Goal: Information Seeking & Learning: Check status

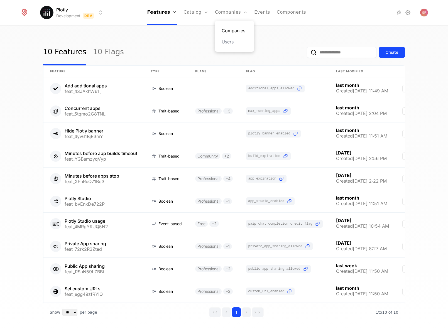
click at [228, 27] on link "Companies" at bounding box center [235, 30] width 26 height 7
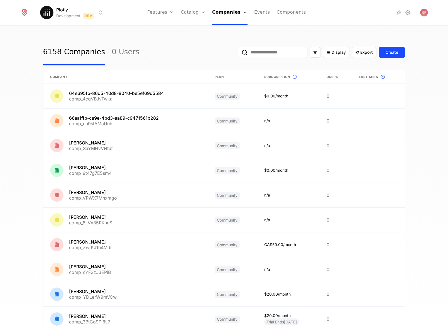
click at [264, 49] on input "email" at bounding box center [273, 52] width 70 height 11
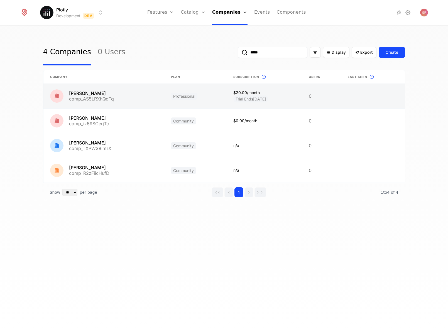
type input "*****"
click at [147, 93] on link at bounding box center [103, 96] width 121 height 25
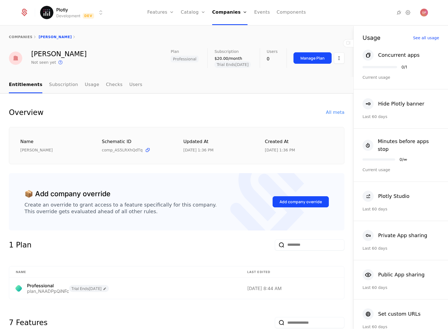
drag, startPoint x: 295, startPoint y: 150, endPoint x: 253, endPoint y: 150, distance: 41.8
click at [253, 150] on div "Name [PERSON_NAME] Schematic ID comp_AS5LRXhQdTq Updated at [DATE] 1:36 PM Crea…" at bounding box center [176, 145] width 313 height 15
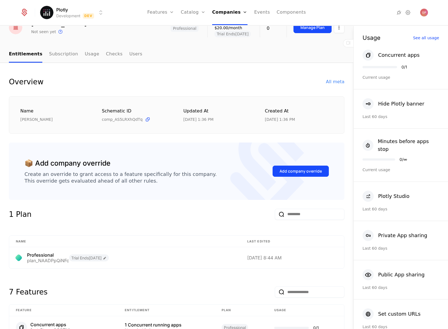
scroll to position [56, 0]
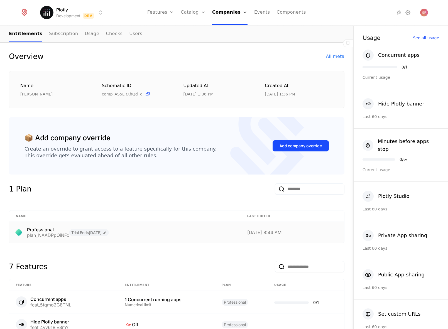
click at [96, 234] on span "Trial Ends [DATE]" at bounding box center [89, 232] width 40 height 7
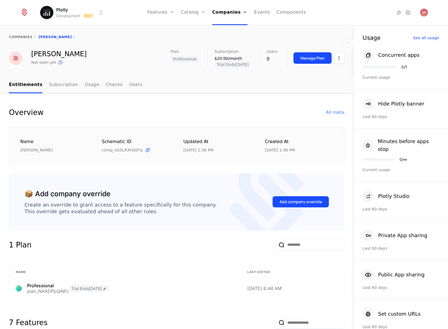
click at [77, 84] on ul "Entitlements Subscription Usage Checks Users" at bounding box center [75, 85] width 133 height 16
click at [85, 84] on link "Usage" at bounding box center [92, 85] width 14 height 16
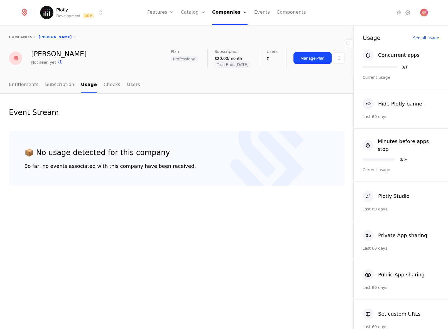
click at [134, 85] on nav "Entitlements Subscription Usage Checks Users" at bounding box center [177, 85] width 336 height 16
click at [130, 87] on link "Users" at bounding box center [133, 85] width 13 height 16
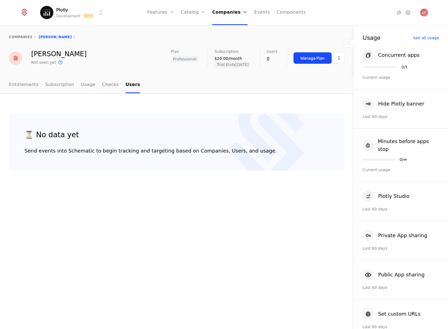
click at [39, 84] on ul "Entitlements Subscription Usage Checks Users" at bounding box center [74, 85] width 131 height 16
click at [48, 84] on link "Subscription" at bounding box center [59, 85] width 29 height 16
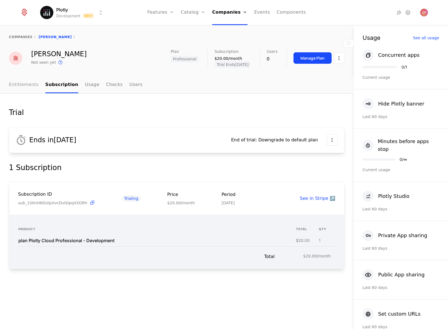
click at [19, 84] on link "Entitlements" at bounding box center [24, 85] width 30 height 16
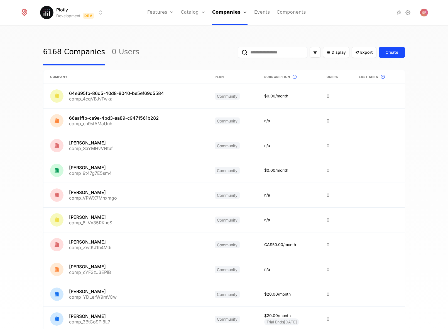
click at [252, 56] on input "email" at bounding box center [273, 52] width 70 height 11
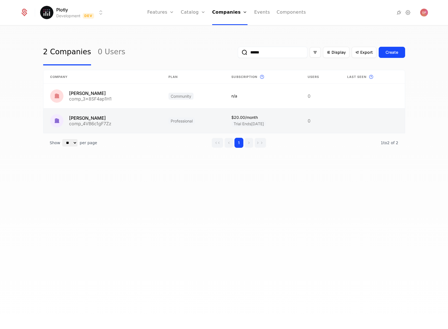
type input "******"
click at [130, 120] on link at bounding box center [102, 121] width 119 height 25
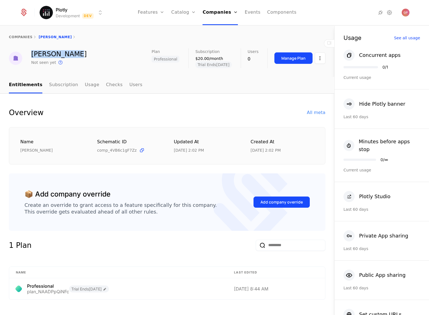
drag, startPoint x: 64, startPoint y: 53, endPoint x: 32, endPoint y: 52, distance: 32.0
click at [32, 52] on div "Brandi Skiles" at bounding box center [58, 54] width 55 height 7
click at [271, 152] on div "8/27/25, 2:02 PM" at bounding box center [266, 150] width 30 height 6
drag, startPoint x: 275, startPoint y: 151, endPoint x: 264, endPoint y: 151, distance: 11.4
click at [264, 151] on div "8/27/25, 2:02 PM" at bounding box center [266, 150] width 30 height 6
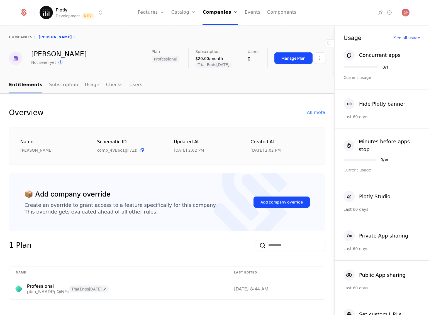
drag, startPoint x: 268, startPoint y: 154, endPoint x: 282, endPoint y: 149, distance: 14.5
click at [269, 153] on div "Name Brandi Skiles Schematic ID comp_4VB6c1gF7Zz Updated at 8/27/25, 2:02 PM Cr…" at bounding box center [167, 146] width 316 height 38
click at [282, 149] on div "8/27/25, 2:02 PM" at bounding box center [283, 150] width 64 height 6
drag, startPoint x: 281, startPoint y: 150, endPoint x: 247, endPoint y: 149, distance: 34.3
click at [251, 149] on div "8/27/25, 2:02 PM" at bounding box center [283, 150] width 64 height 6
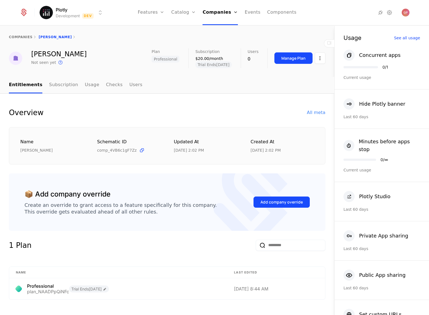
click at [177, 148] on div "8/27/25, 2:02 PM" at bounding box center [189, 150] width 30 height 6
drag, startPoint x: 31, startPoint y: 54, endPoint x: 70, endPoint y: 55, distance: 38.5
click at [69, 55] on div "Brandi Skiles Not seen yet This is the date a track or identify event associate…" at bounding box center [167, 58] width 316 height 20
click at [70, 55] on div "Brandi Skiles Not seen yet This is the date a track or identify event associate…" at bounding box center [167, 58] width 316 height 20
drag, startPoint x: 70, startPoint y: 55, endPoint x: 57, endPoint y: 57, distance: 12.3
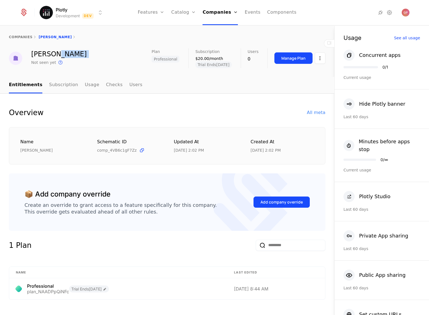
click at [57, 57] on div "Brandi Skiles Not seen yet This is the date a track or identify event associate…" at bounding box center [167, 58] width 316 height 20
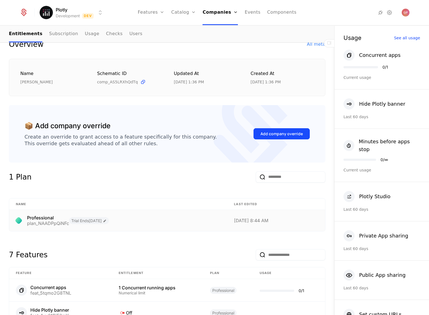
scroll to position [69, 0]
drag, startPoint x: 77, startPoint y: 221, endPoint x: 107, endPoint y: 220, distance: 29.3
click at [107, 220] on span "Trial Ends [DATE]" at bounding box center [89, 219] width 40 height 7
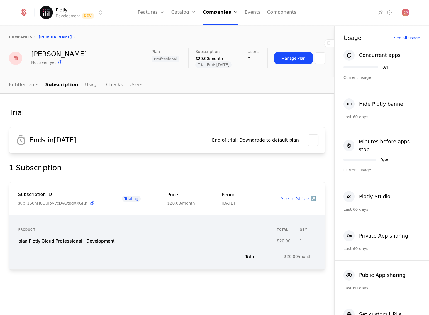
click at [72, 141] on div "Ends in [DATE]" at bounding box center [109, 140] width 187 height 17
click at [59, 142] on div "Ends in [DATE]" at bounding box center [109, 140] width 187 height 17
drag, startPoint x: 59, startPoint y: 142, endPoint x: 93, endPoint y: 142, distance: 33.4
click at [93, 142] on div "Ends in [DATE]" at bounding box center [109, 140] width 187 height 17
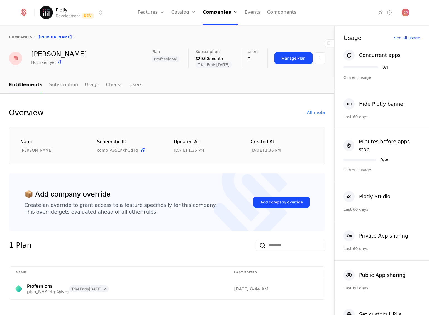
drag, startPoint x: 278, startPoint y: 150, endPoint x: 248, endPoint y: 152, distance: 29.9
click at [251, 152] on div "[DATE] 1:36 PM" at bounding box center [283, 150] width 64 height 6
click at [286, 149] on div "[DATE] 1:36 PM" at bounding box center [283, 150] width 64 height 6
drag, startPoint x: 31, startPoint y: 53, endPoint x: 65, endPoint y: 52, distance: 34.0
click at [65, 52] on div "[PERSON_NAME]" at bounding box center [58, 54] width 55 height 7
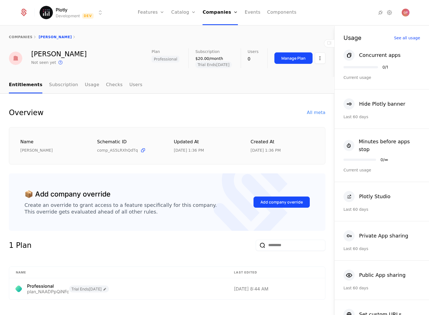
click at [72, 54] on div "[PERSON_NAME] Not seen yet This is the date a track or identify event associate…" at bounding box center [167, 58] width 316 height 20
click at [188, 88] on nav "Entitlements Subscription Usage Checks Users" at bounding box center [167, 85] width 316 height 16
drag, startPoint x: 282, startPoint y: 150, endPoint x: 246, endPoint y: 149, distance: 36.0
click at [246, 149] on div "Name [PERSON_NAME] Schematic ID comp_AS5LRXhQdTq Updated at [DATE] 1:36 PM Crea…" at bounding box center [167, 145] width 294 height 15
click at [278, 154] on div "Name [PERSON_NAME] Schematic ID comp_AS5LRXhQdTq Updated at [DATE] 1:36 PM Crea…" at bounding box center [167, 146] width 316 height 38
